Goal: Information Seeking & Learning: Learn about a topic

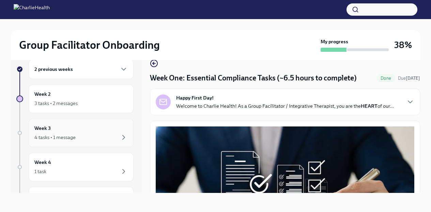
scroll to position [1573, 0]
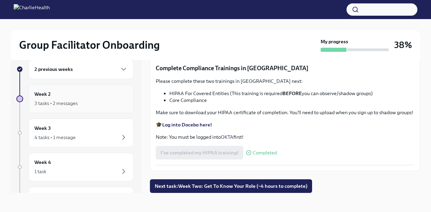
click at [59, 100] on div "3 tasks • 2 messages" at bounding box center [55, 103] width 43 height 7
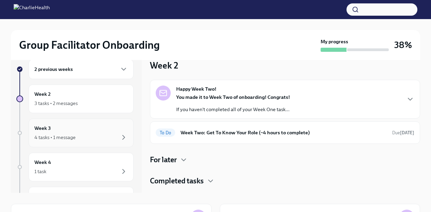
click at [49, 137] on div "4 tasks • 1 message" at bounding box center [54, 137] width 41 height 7
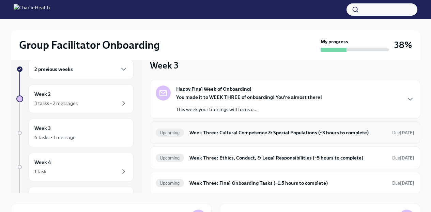
click at [236, 132] on h6 "Week Three: Cultural Competence & Special Populations (~3 hours to complete)" at bounding box center [288, 133] width 197 height 8
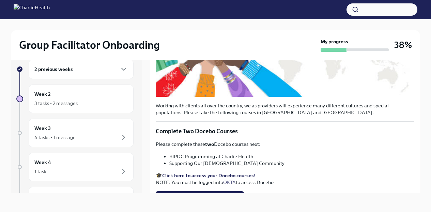
scroll to position [184, 0]
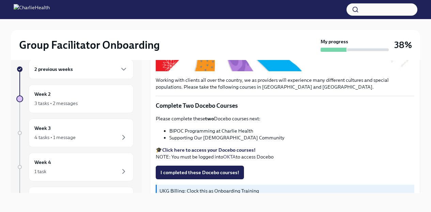
drag, startPoint x: 171, startPoint y: 130, endPoint x: 177, endPoint y: 131, distance: 6.3
click at [177, 131] on li "BIPOC Programming at Charlie Health" at bounding box center [291, 131] width 245 height 7
click at [253, 130] on li "BIPOC Programming at Charlie Health" at bounding box center [291, 131] width 245 height 7
drag, startPoint x: 253, startPoint y: 130, endPoint x: 170, endPoint y: 131, distance: 82.9
click at [170, 131] on li "BIPOC Programming at Charlie Health" at bounding box center [291, 131] width 245 height 7
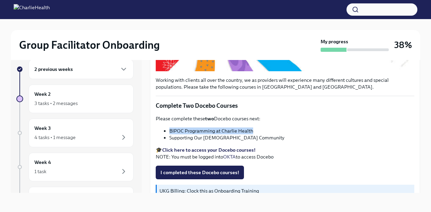
click at [204, 148] on strong "Click here to access your Docebo courses!" at bounding box center [208, 150] width 93 height 6
click at [199, 171] on span "I completed these Docebo courses!" at bounding box center [200, 172] width 79 height 7
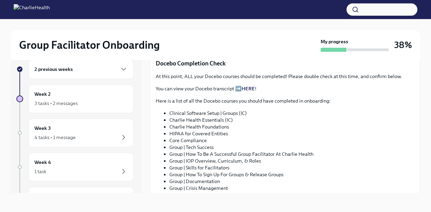
scroll to position [320, 0]
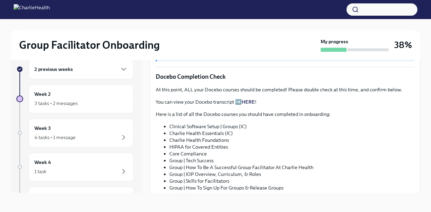
click at [238, 100] on p "You can view your Docebo transcript ➡️ HERE !" at bounding box center [285, 102] width 259 height 7
click at [249, 101] on link "HERE" at bounding box center [248, 102] width 13 height 6
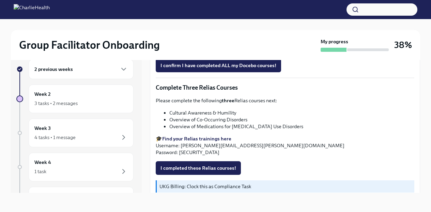
scroll to position [494, 0]
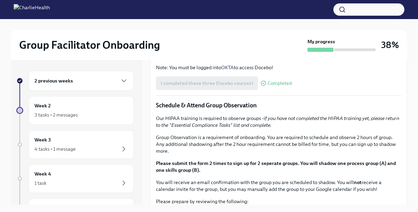
scroll to position [318, 0]
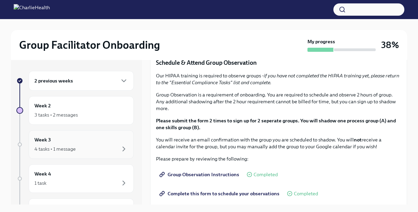
click at [58, 143] on div "Week 3 4 tasks • 1 message" at bounding box center [80, 144] width 93 height 17
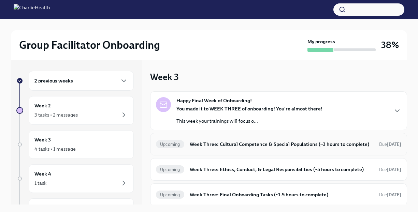
click at [257, 143] on h6 "Week Three: Cultural Competence & Special Populations (~3 hours to complete)" at bounding box center [282, 144] width 184 height 8
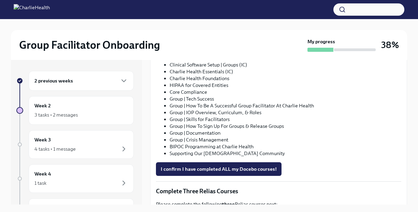
scroll to position [354, 0]
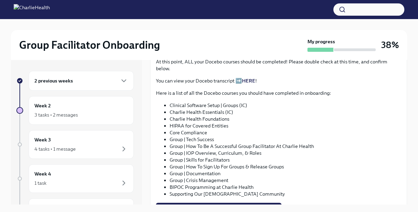
click at [246, 78] on link "HERE" at bounding box center [248, 81] width 13 height 6
